Goal: Information Seeking & Learning: Learn about a topic

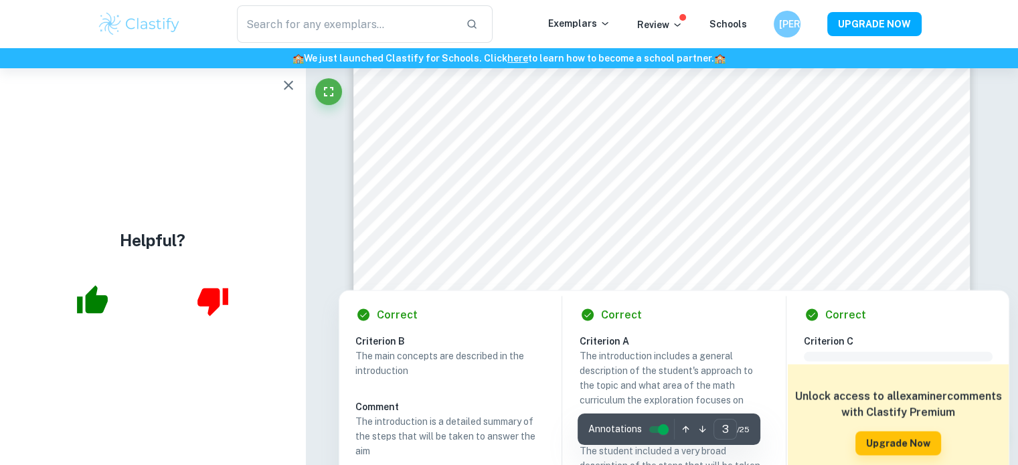
scroll to position [2405, 0]
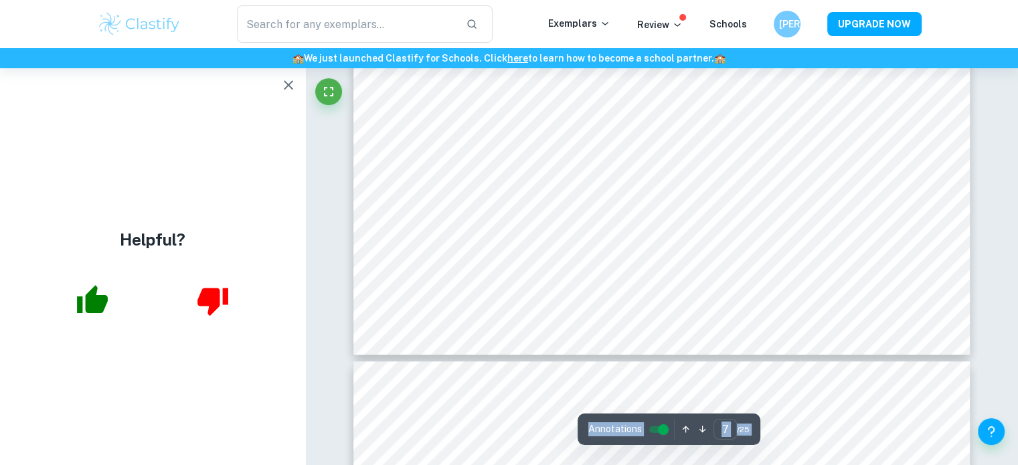
scroll to position [6074, 0]
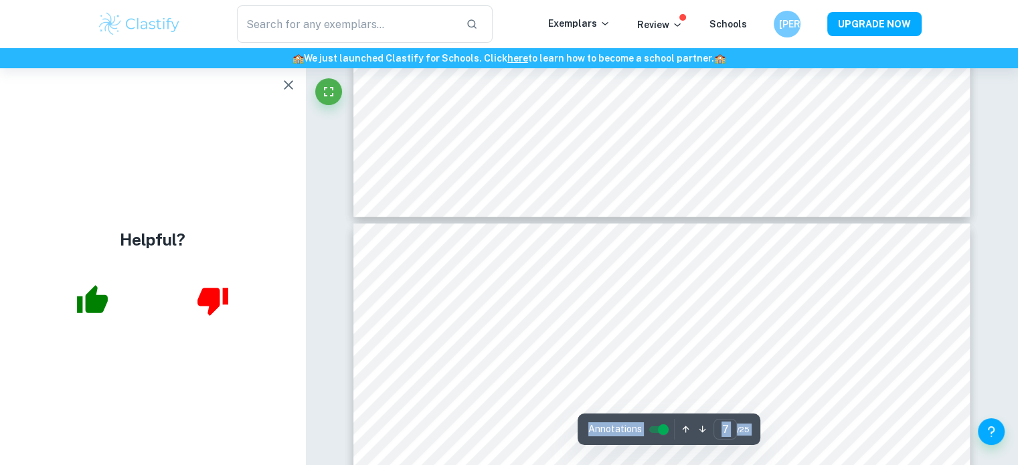
type input "6"
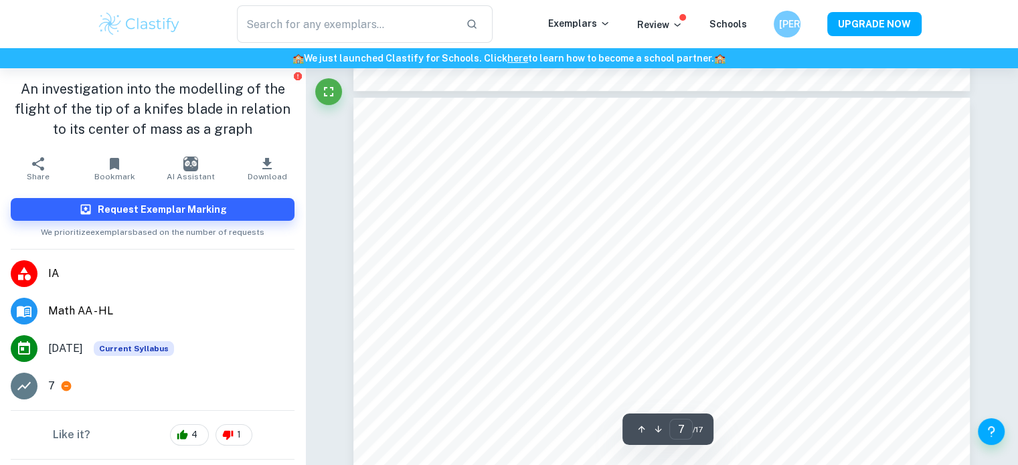
scroll to position [5386, 0]
